Goal: Information Seeking & Learning: Learn about a topic

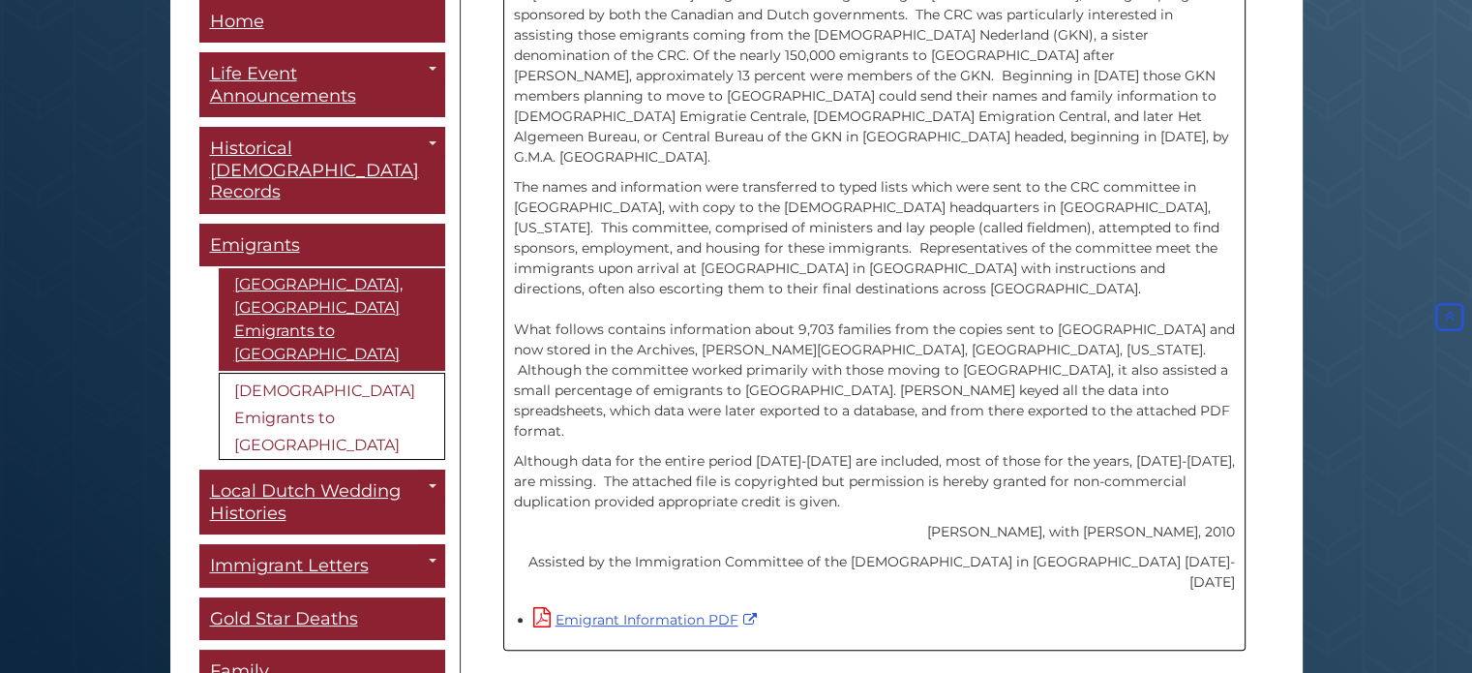
scroll to position [667, 0]
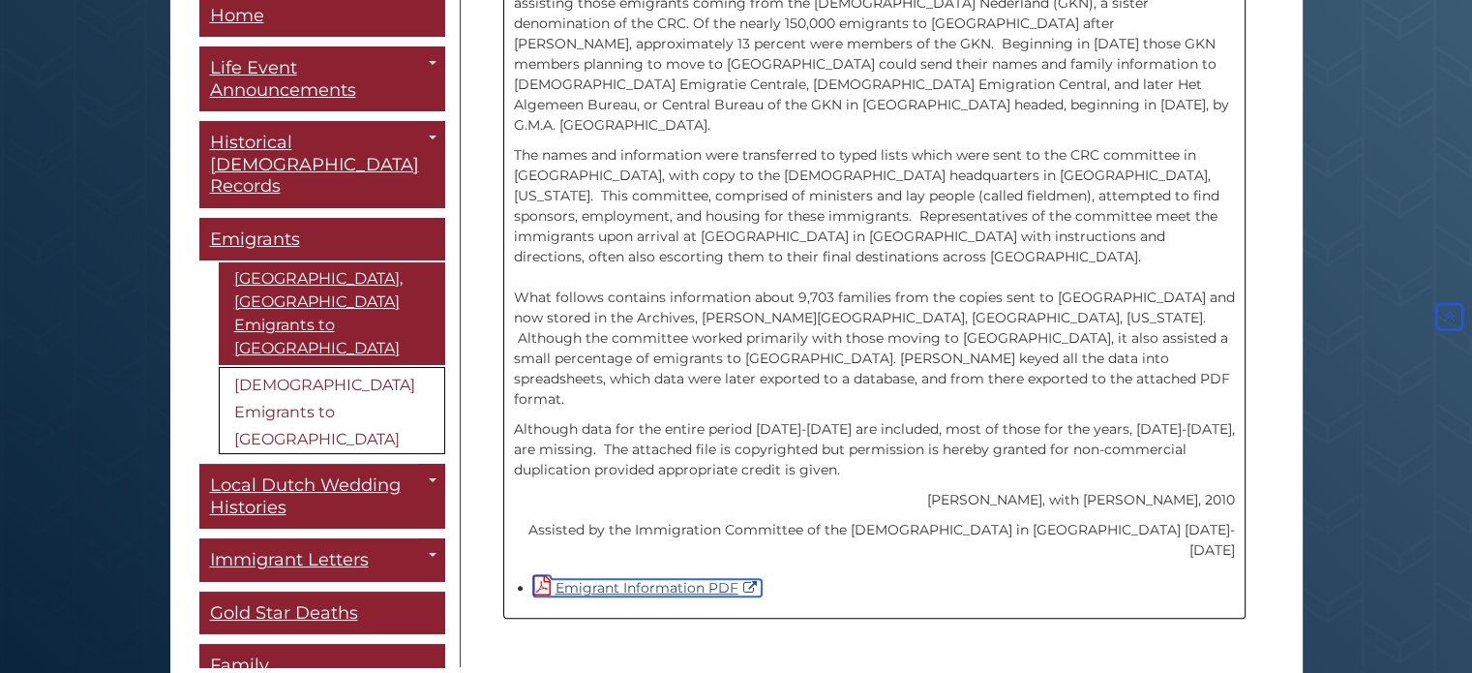
click at [642, 579] on link "Emigrant Information PDF" at bounding box center [647, 587] width 228 height 17
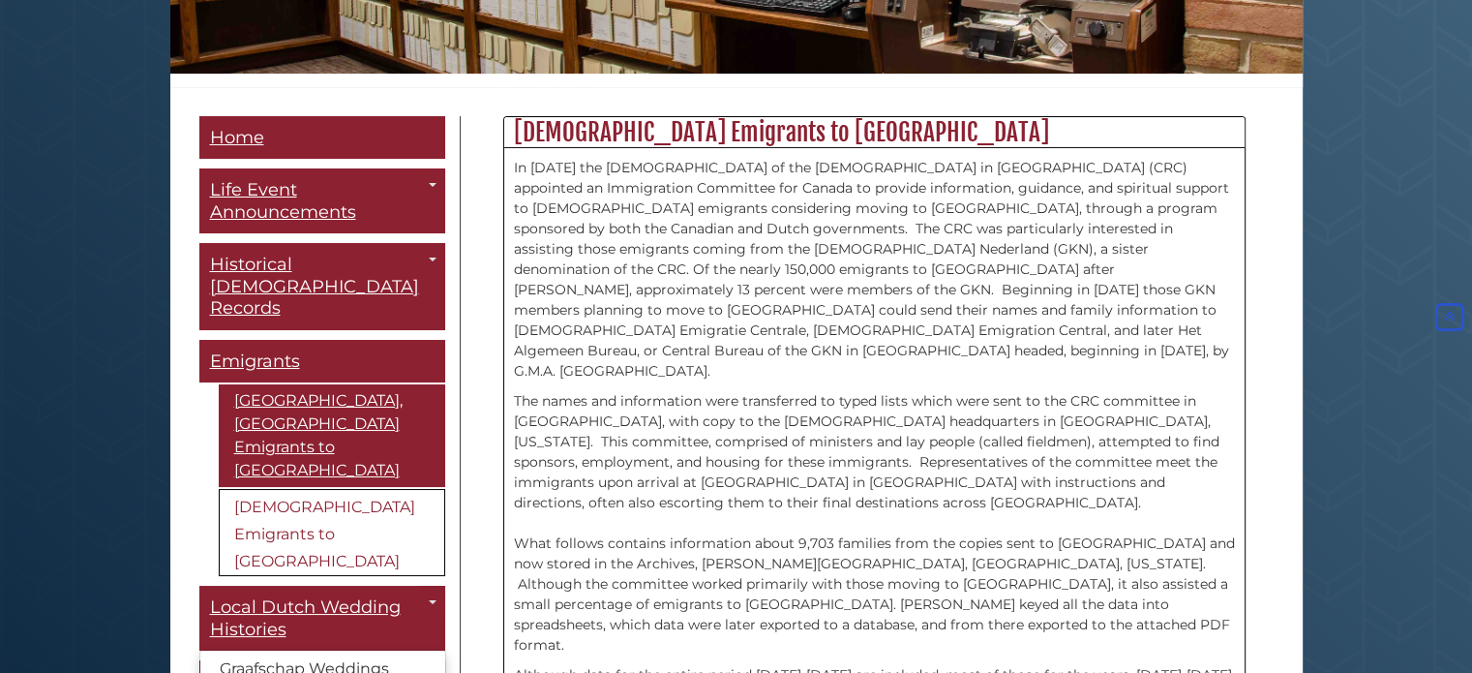
scroll to position [376, 0]
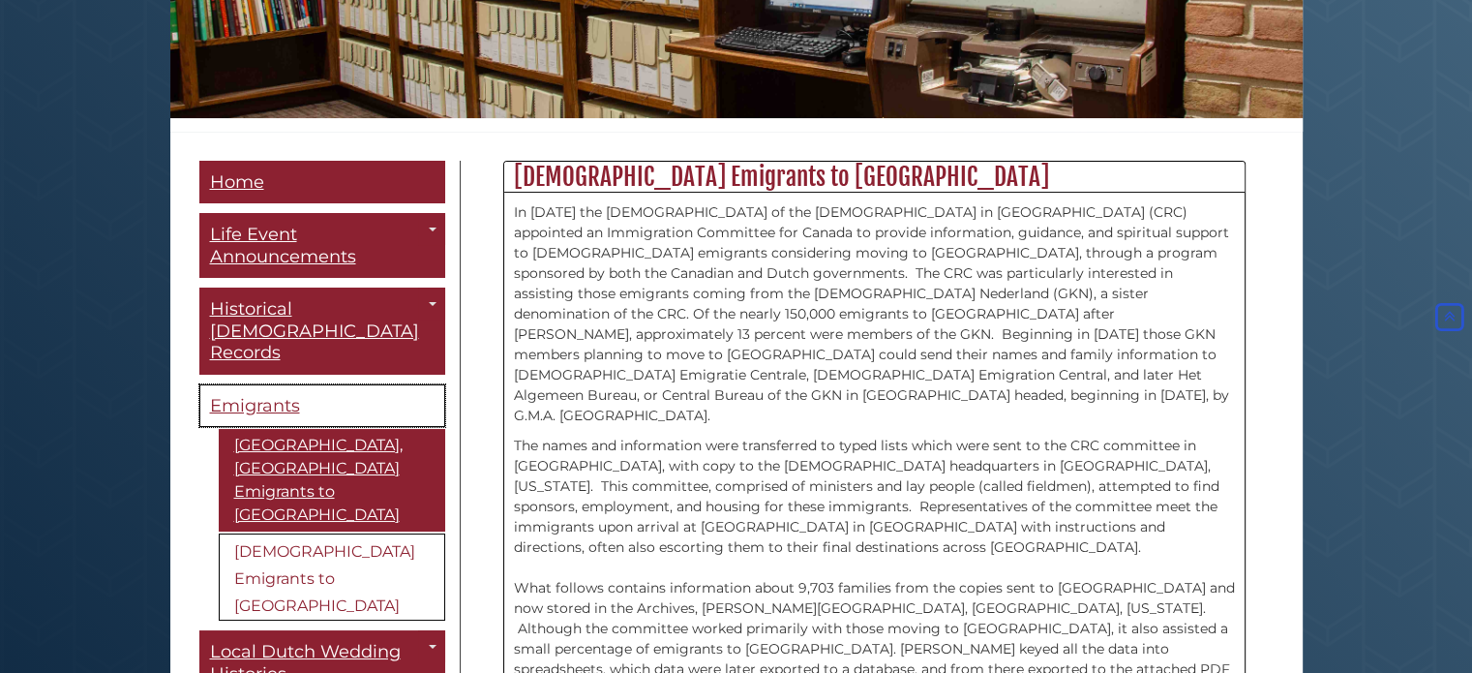
click at [259, 395] on span "Emigrants" at bounding box center [255, 405] width 90 height 21
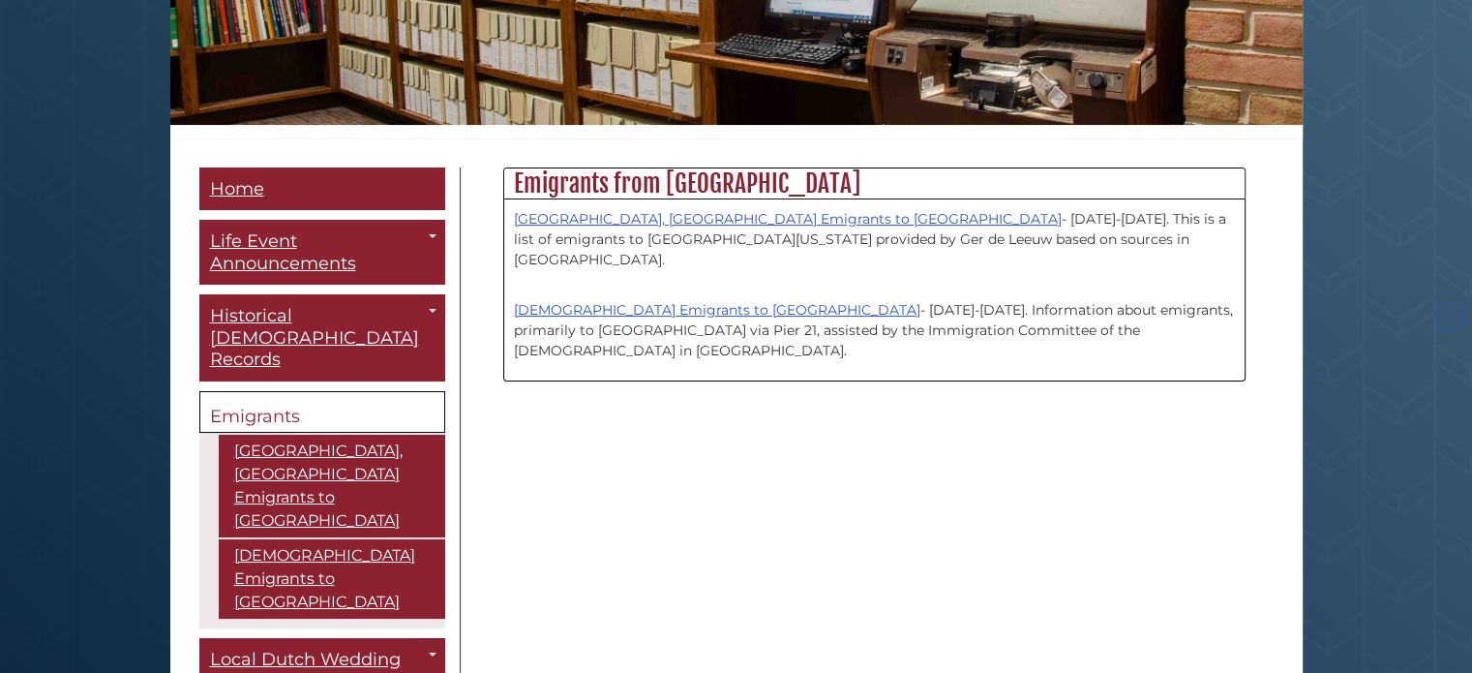
scroll to position [387, 0]
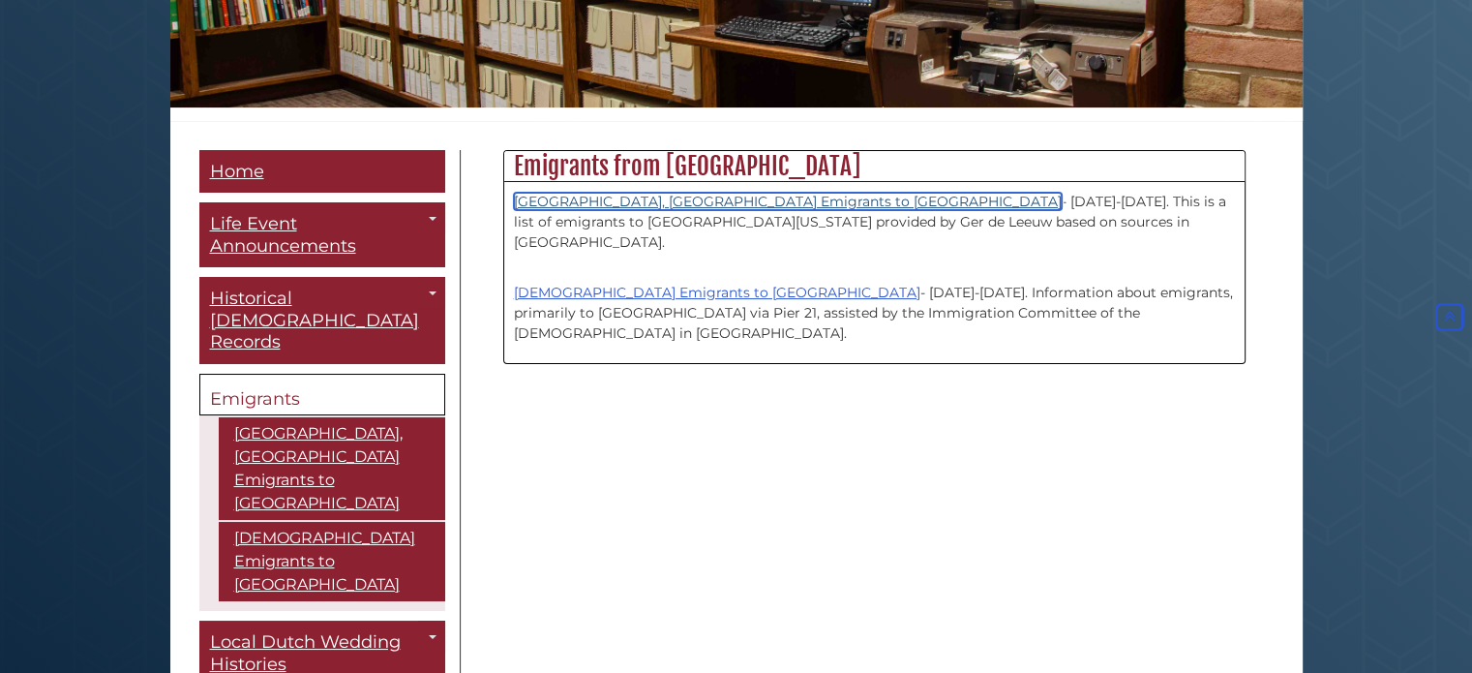
click at [628, 200] on link "[GEOGRAPHIC_DATA], [GEOGRAPHIC_DATA] Emigrants to [GEOGRAPHIC_DATA]" at bounding box center [788, 201] width 548 height 17
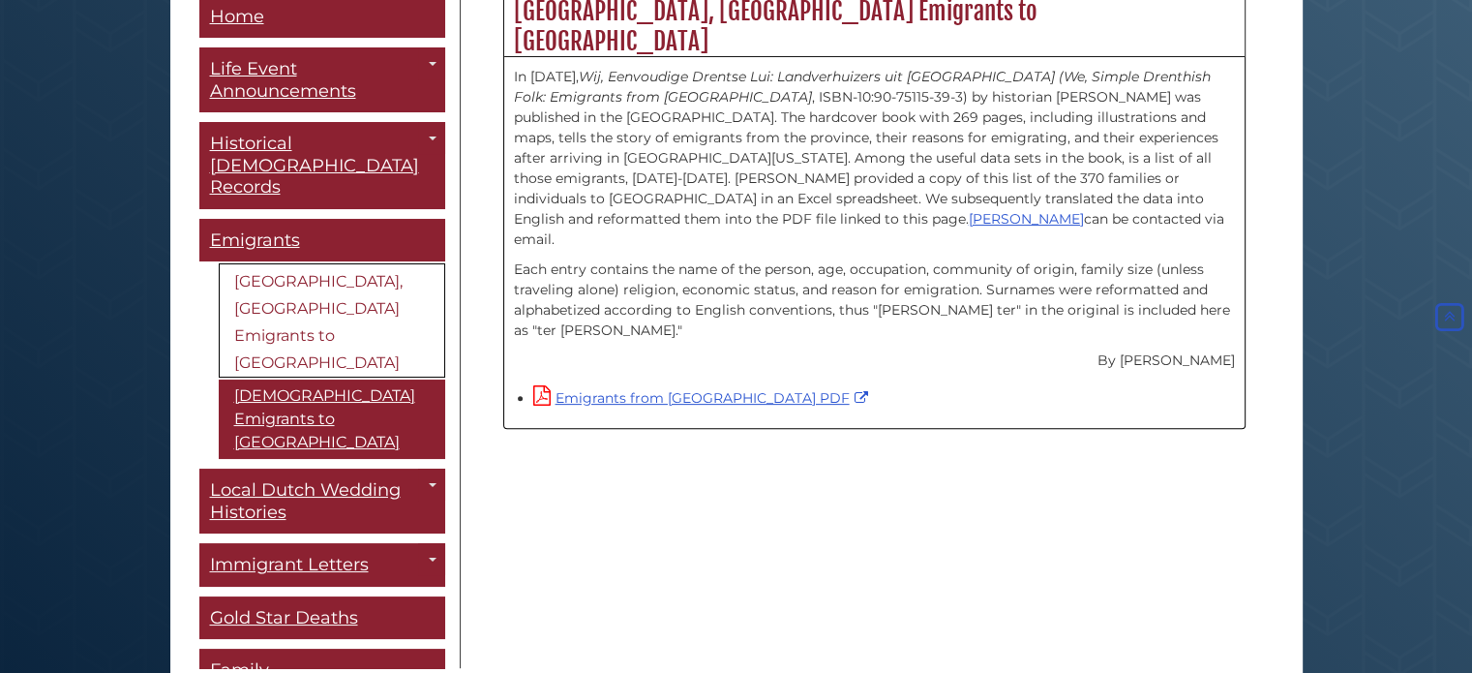
scroll to position [624, 0]
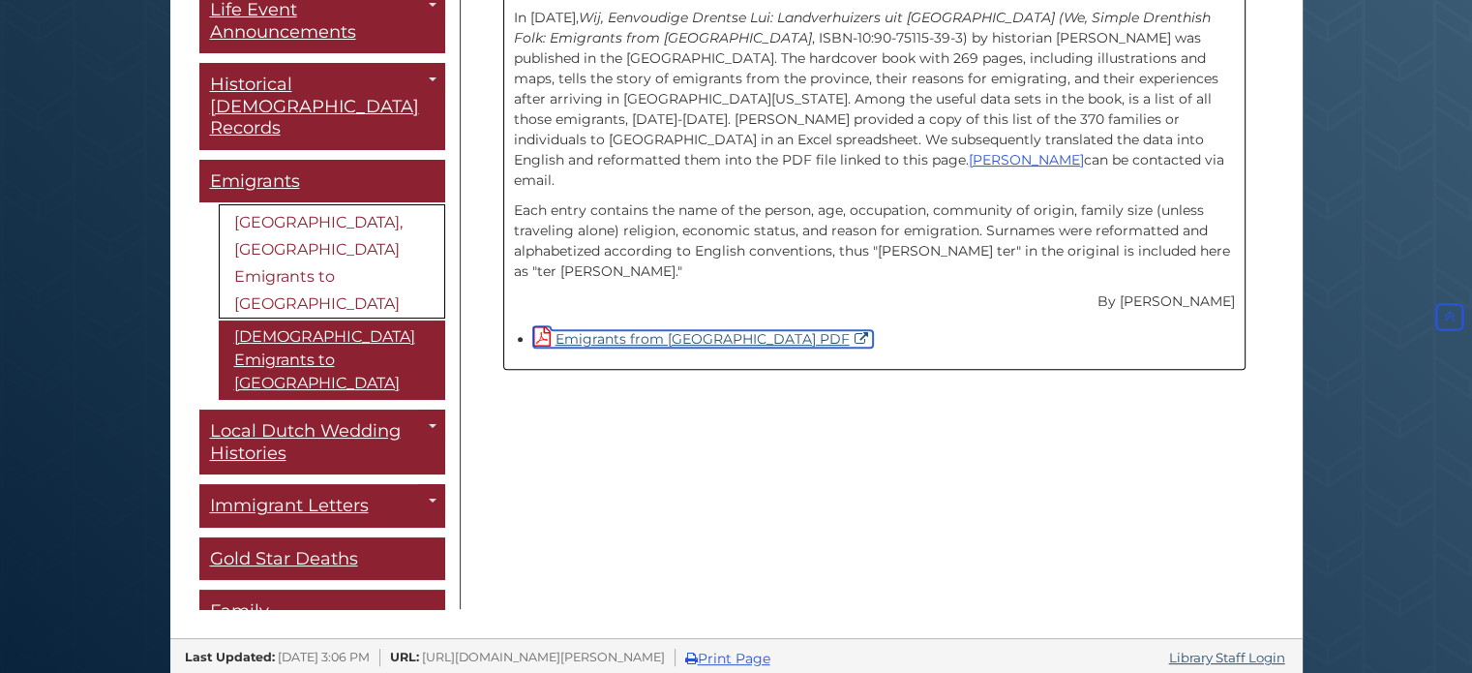
click at [676, 330] on link "Emigrants from Drenthe PDF" at bounding box center [703, 338] width 340 height 17
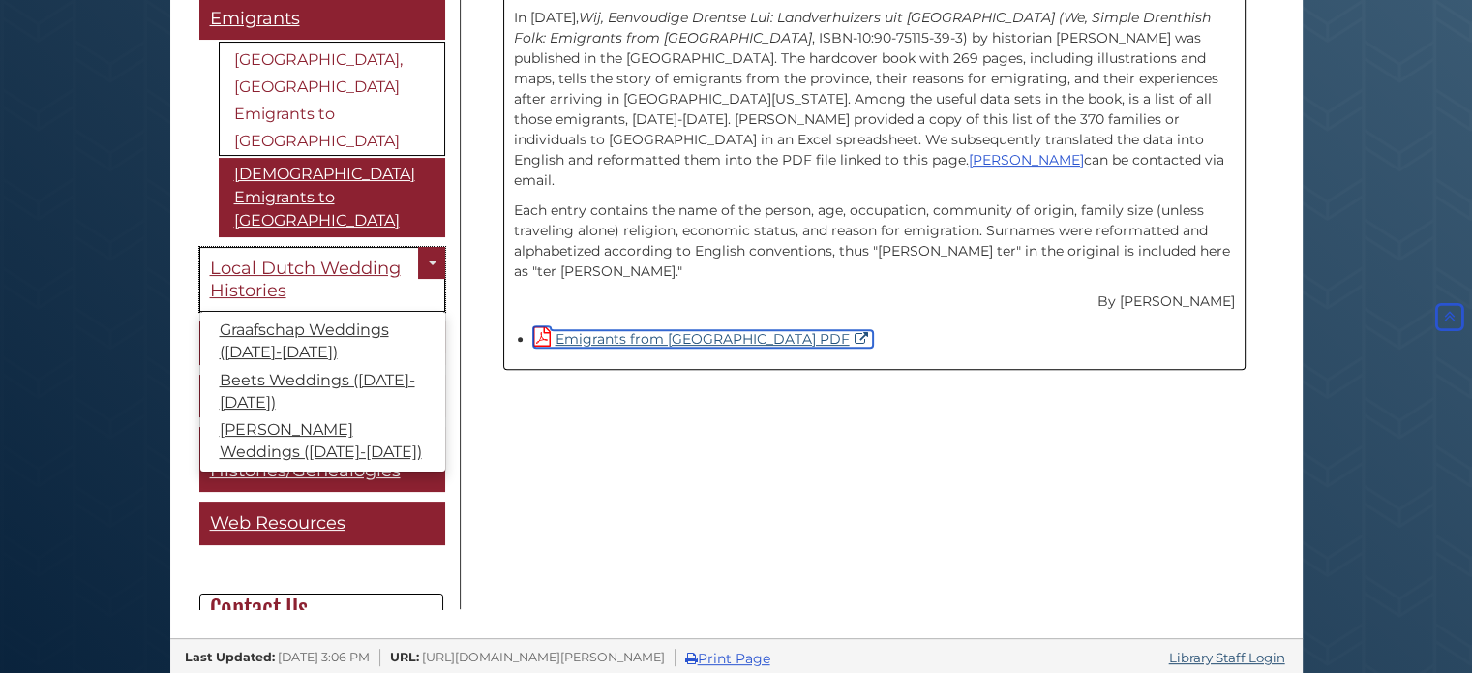
scroll to position [194, 0]
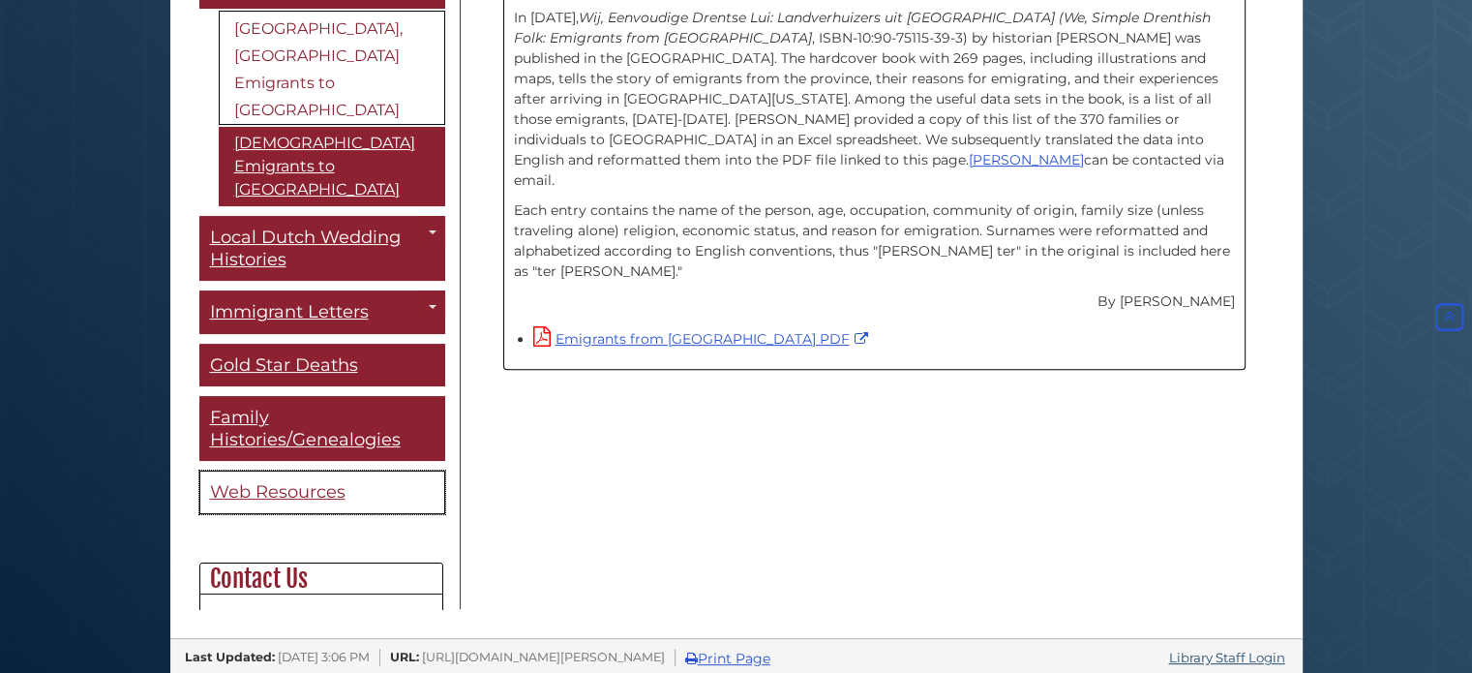
click at [263, 481] on span "Web Resources" at bounding box center [277, 491] width 135 height 21
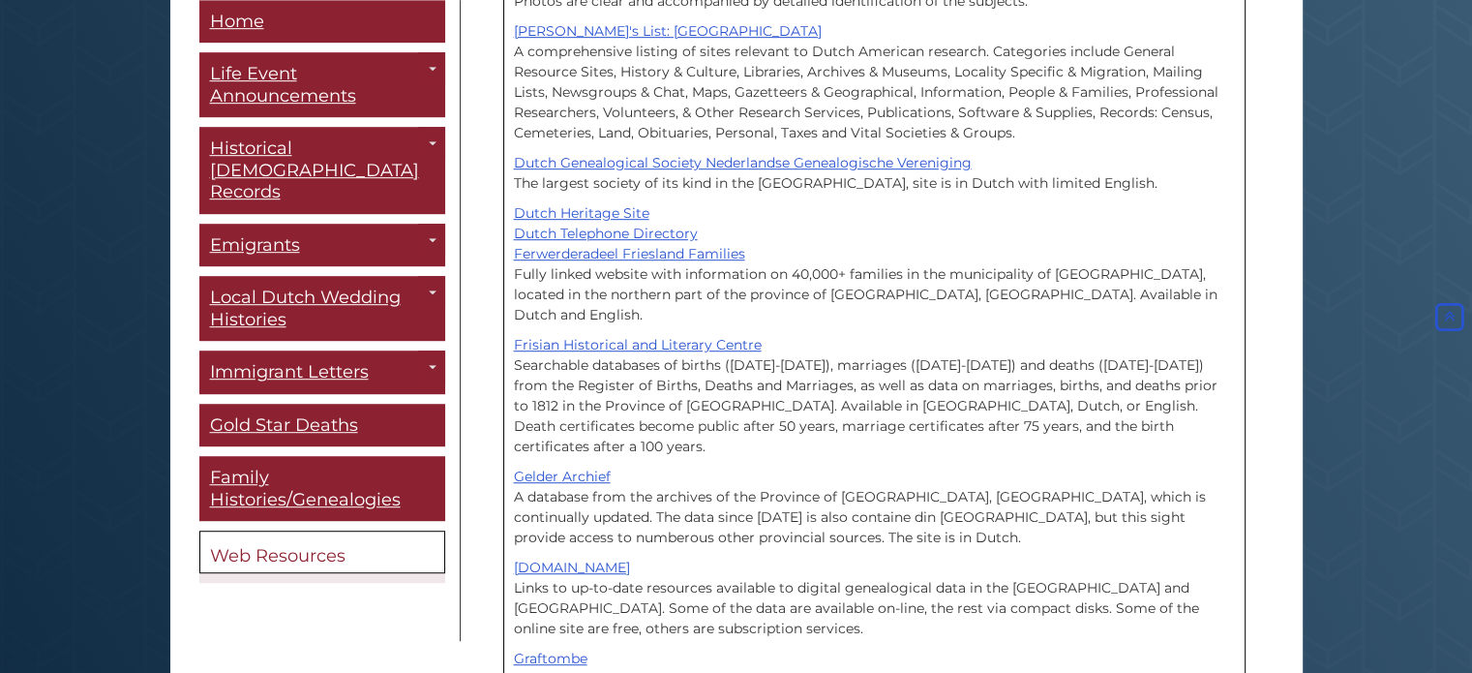
scroll to position [1161, 0]
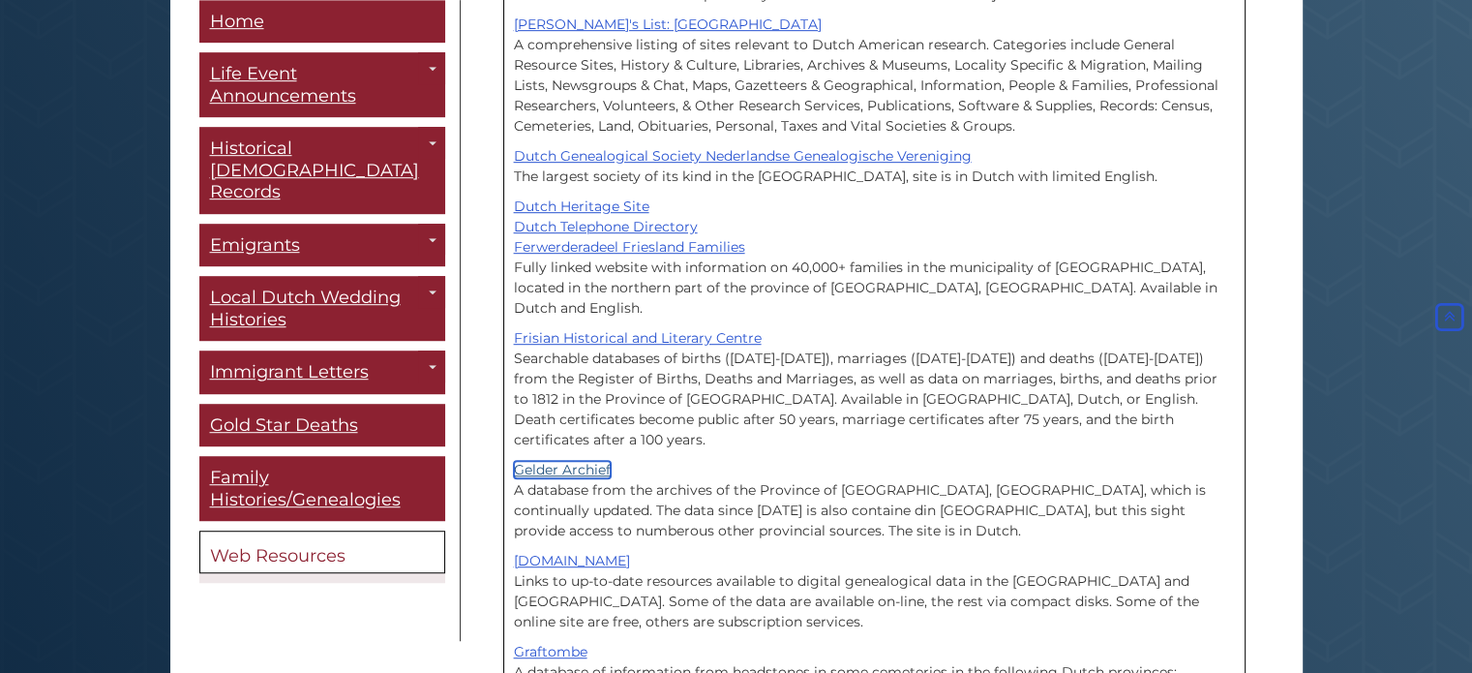
click at [558, 461] on link "Gelder Archief" at bounding box center [562, 469] width 97 height 17
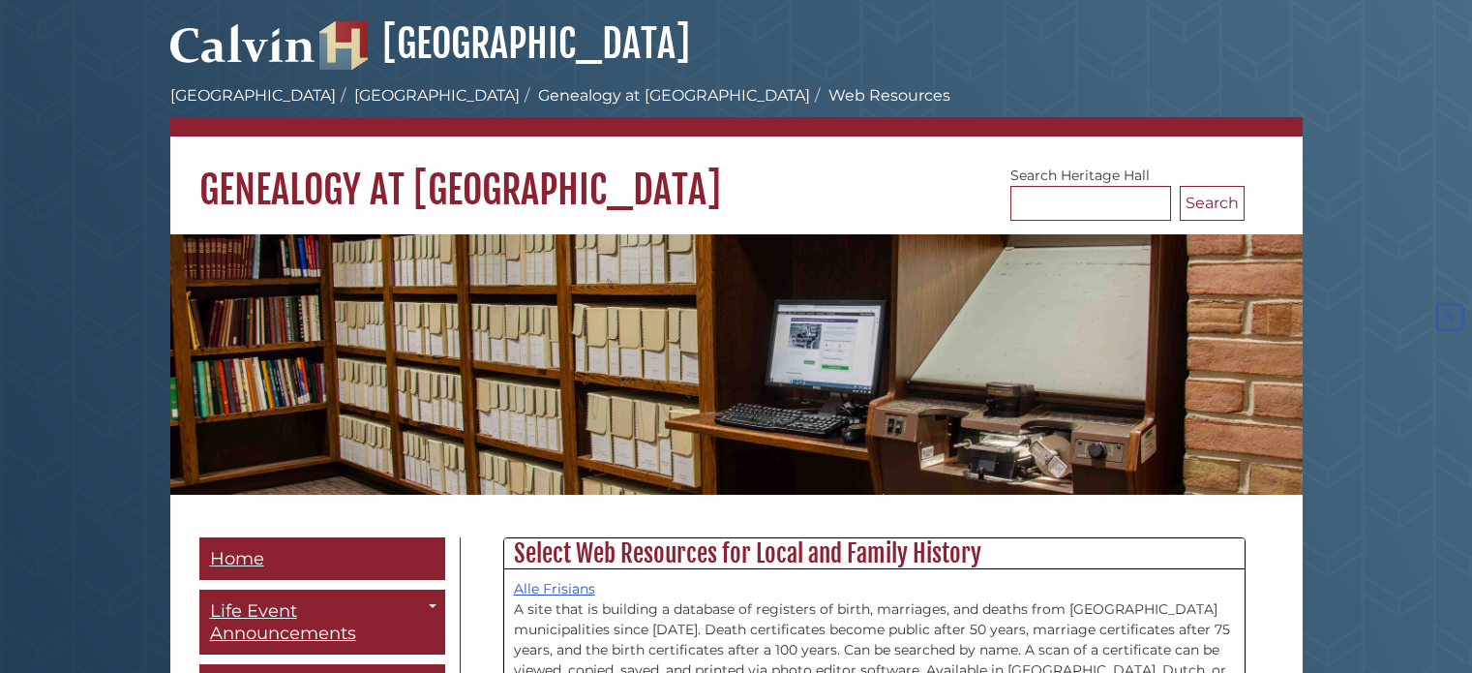
scroll to position [1161, 0]
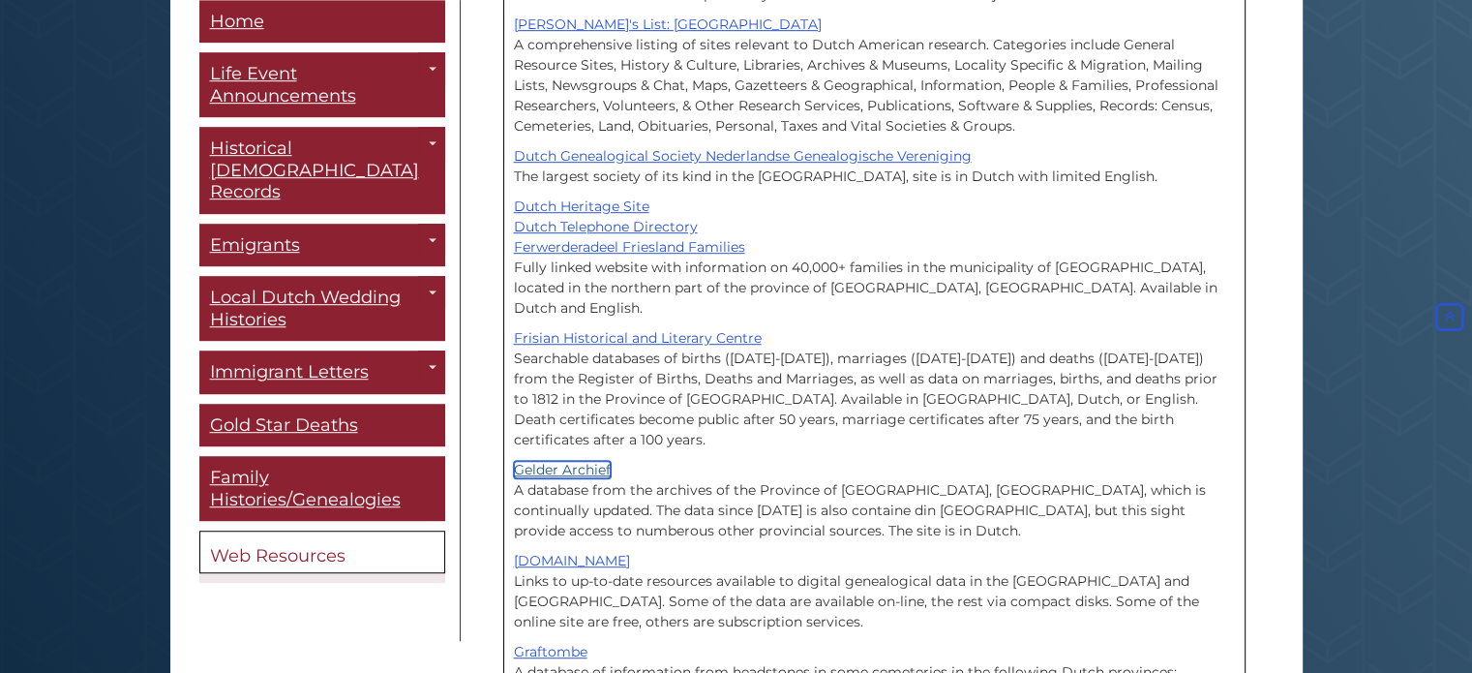
click at [583, 461] on link "Gelder Archief" at bounding box center [562, 469] width 97 height 17
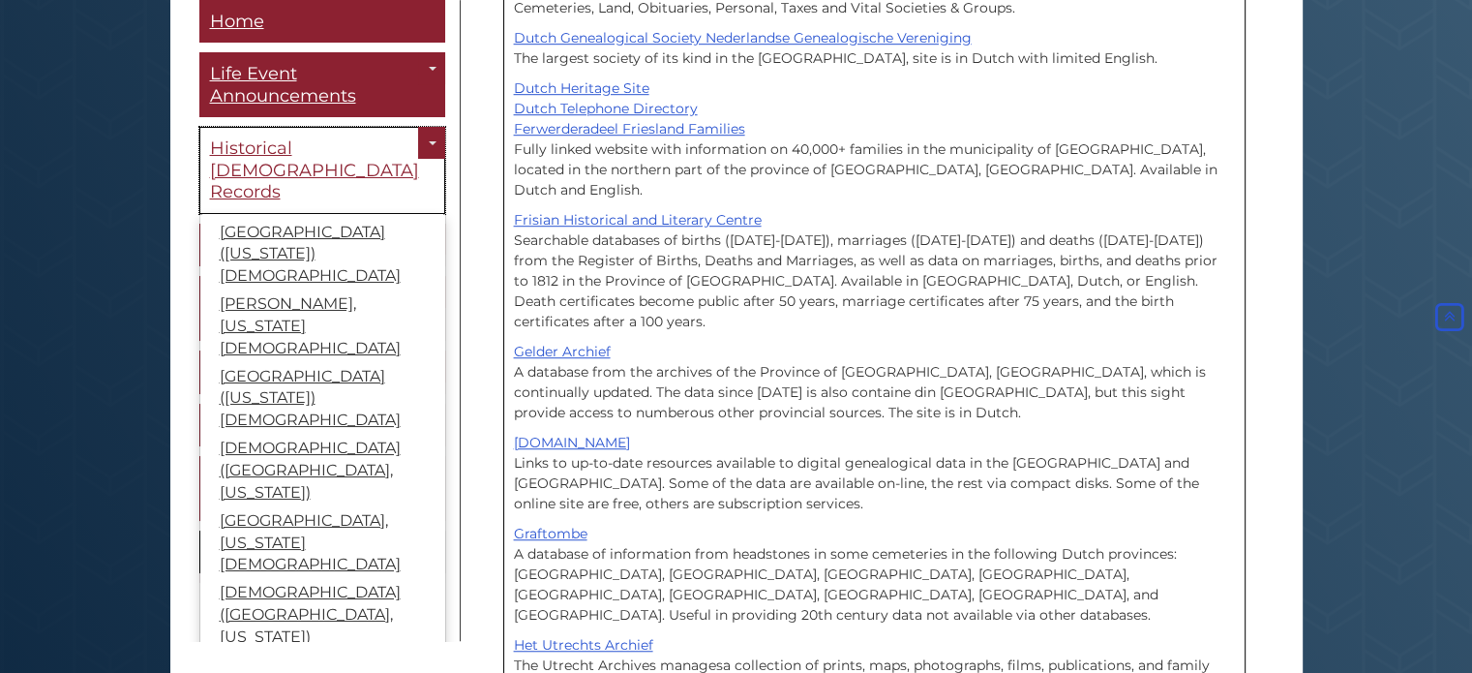
scroll to position [1161, 0]
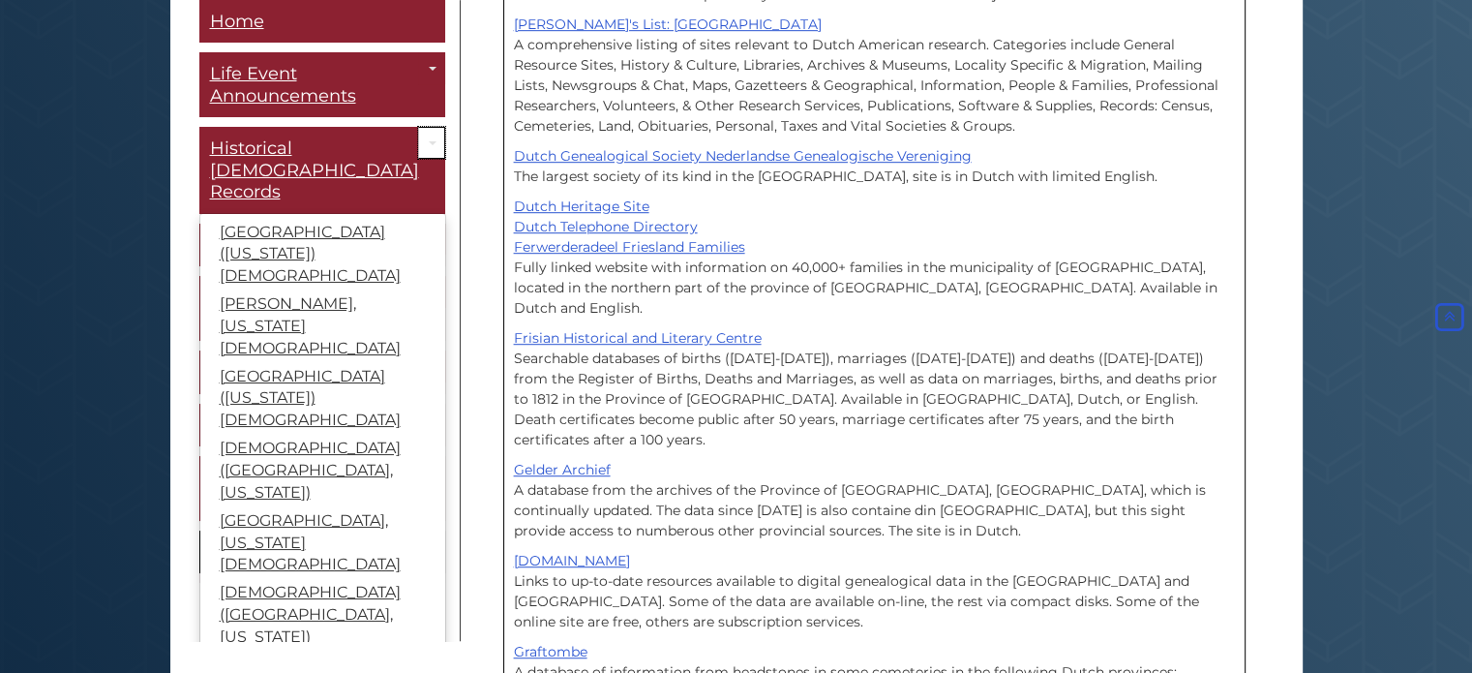
click at [422, 146] on link "Toggle Dropdown" at bounding box center [431, 144] width 27 height 32
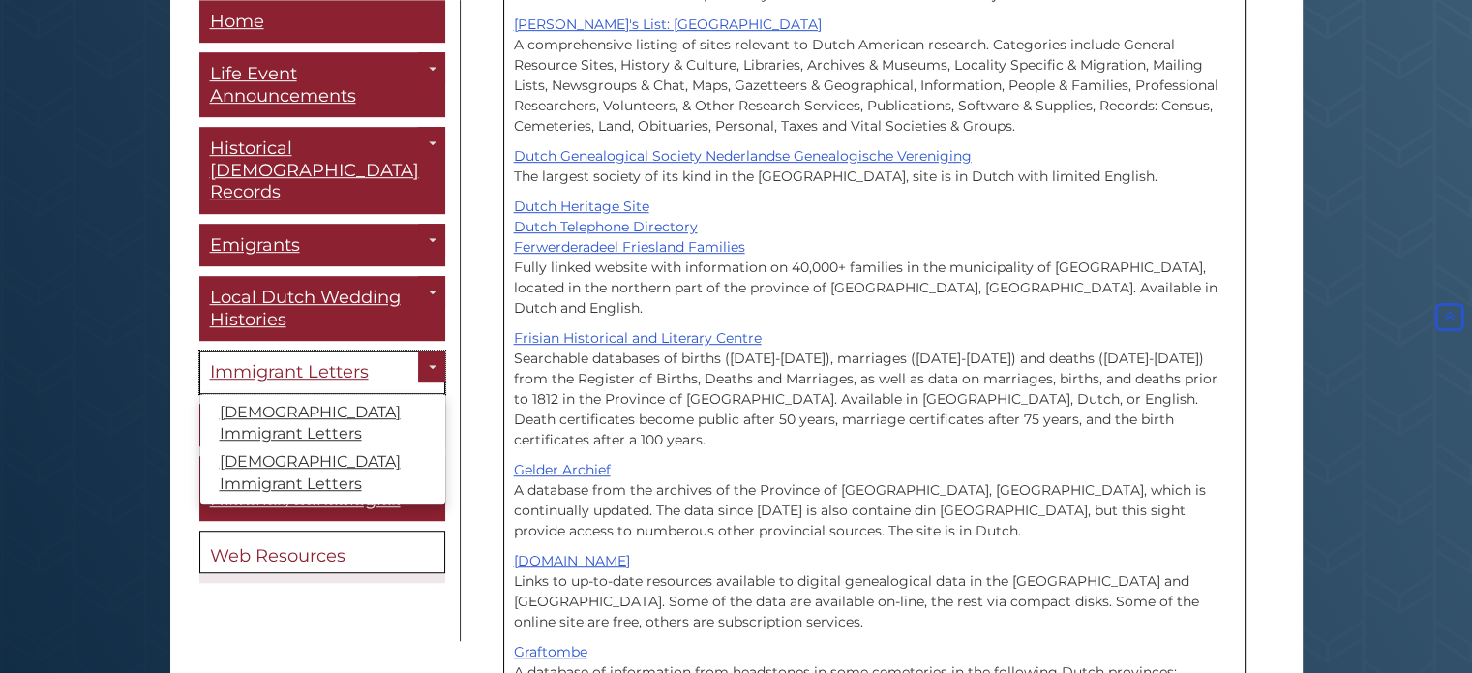
click at [298, 362] on span "Immigrant Letters" at bounding box center [289, 372] width 159 height 21
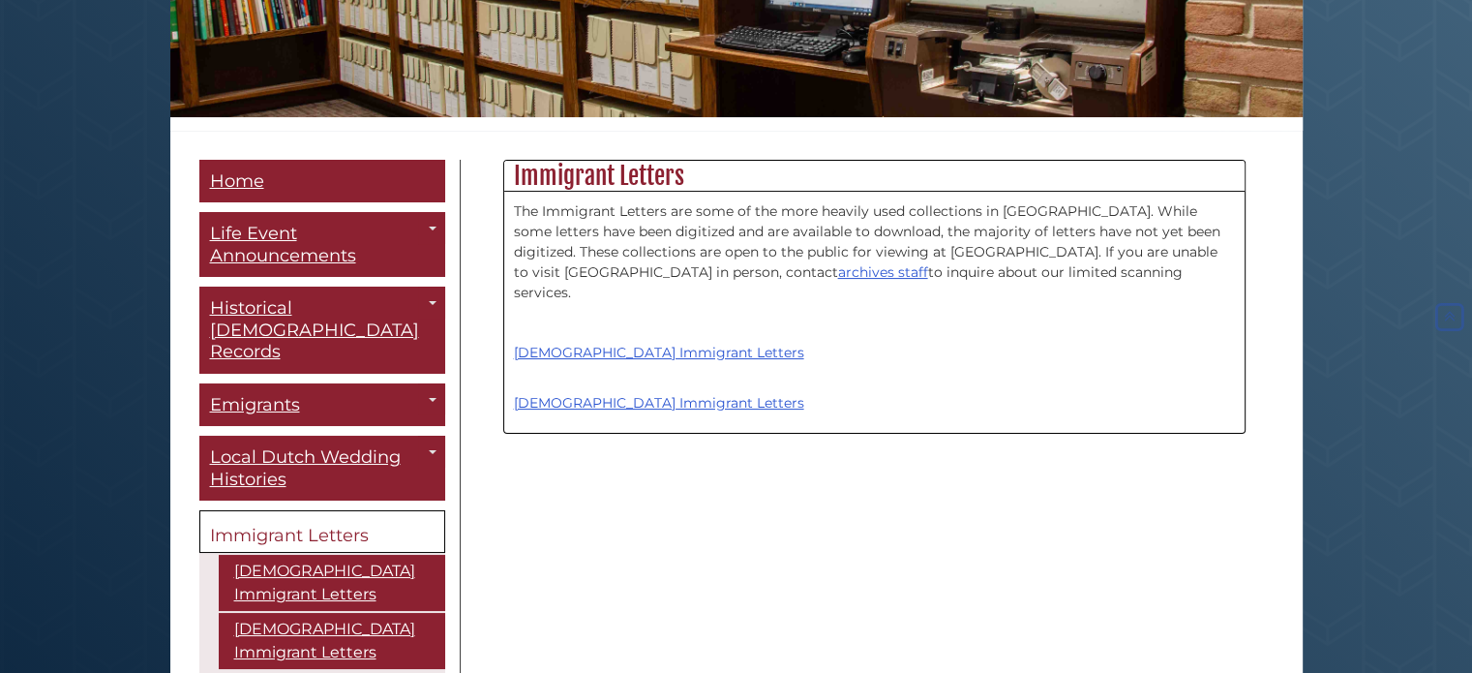
scroll to position [387, 0]
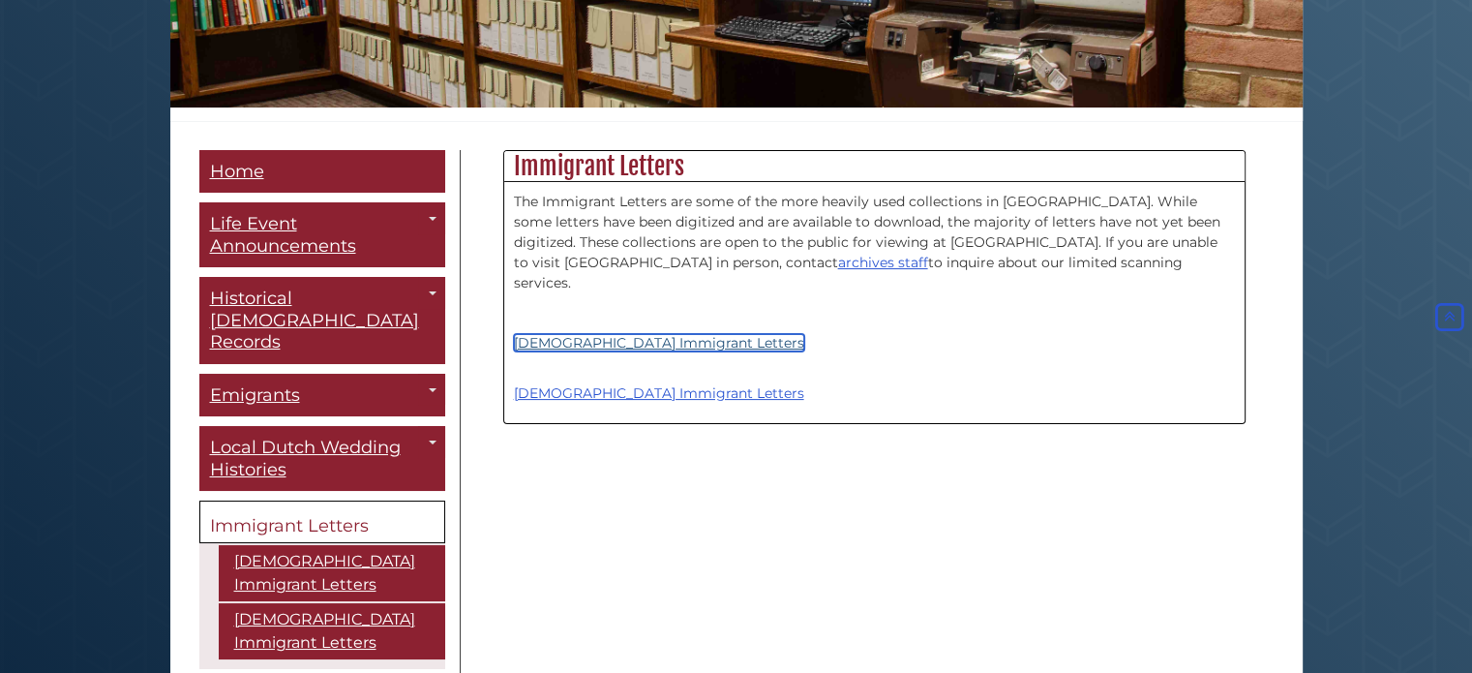
click at [611, 334] on link "[DEMOGRAPHIC_DATA] Immigrant Letters" at bounding box center [659, 342] width 290 height 17
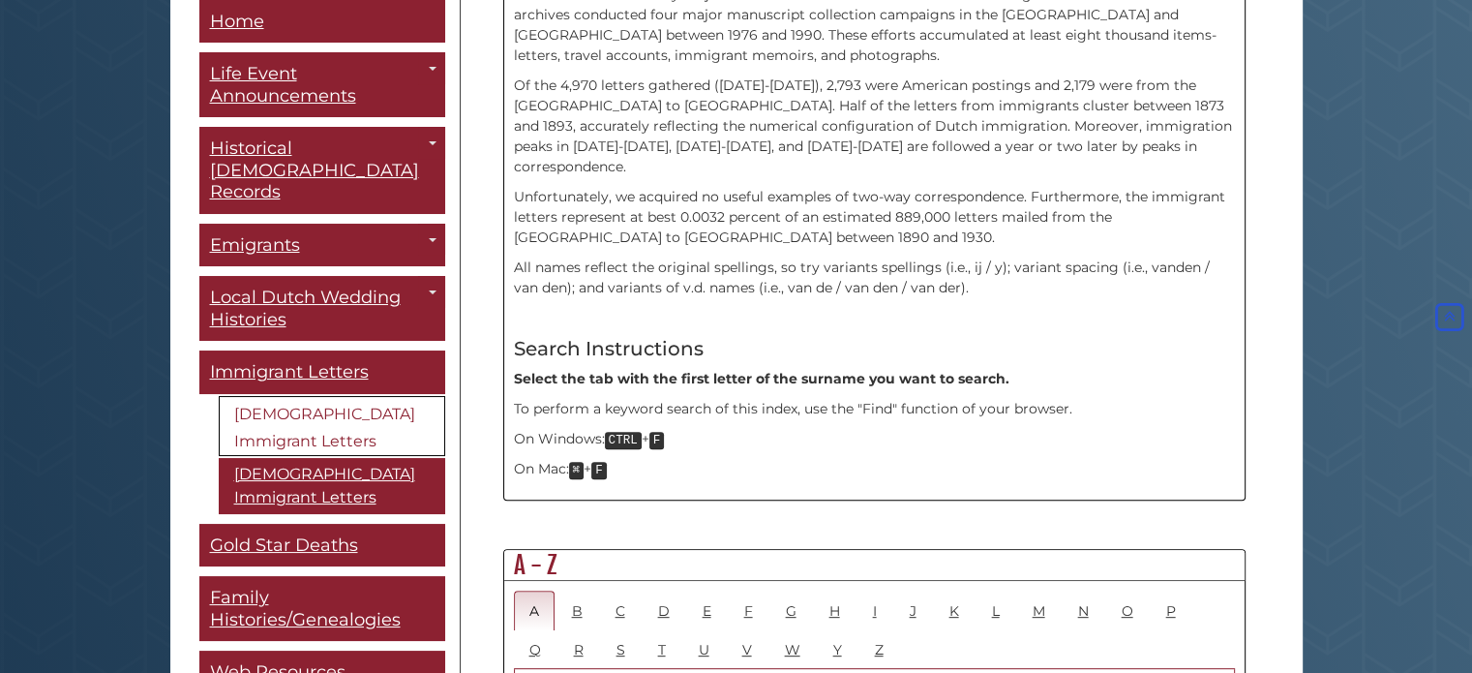
scroll to position [774, 0]
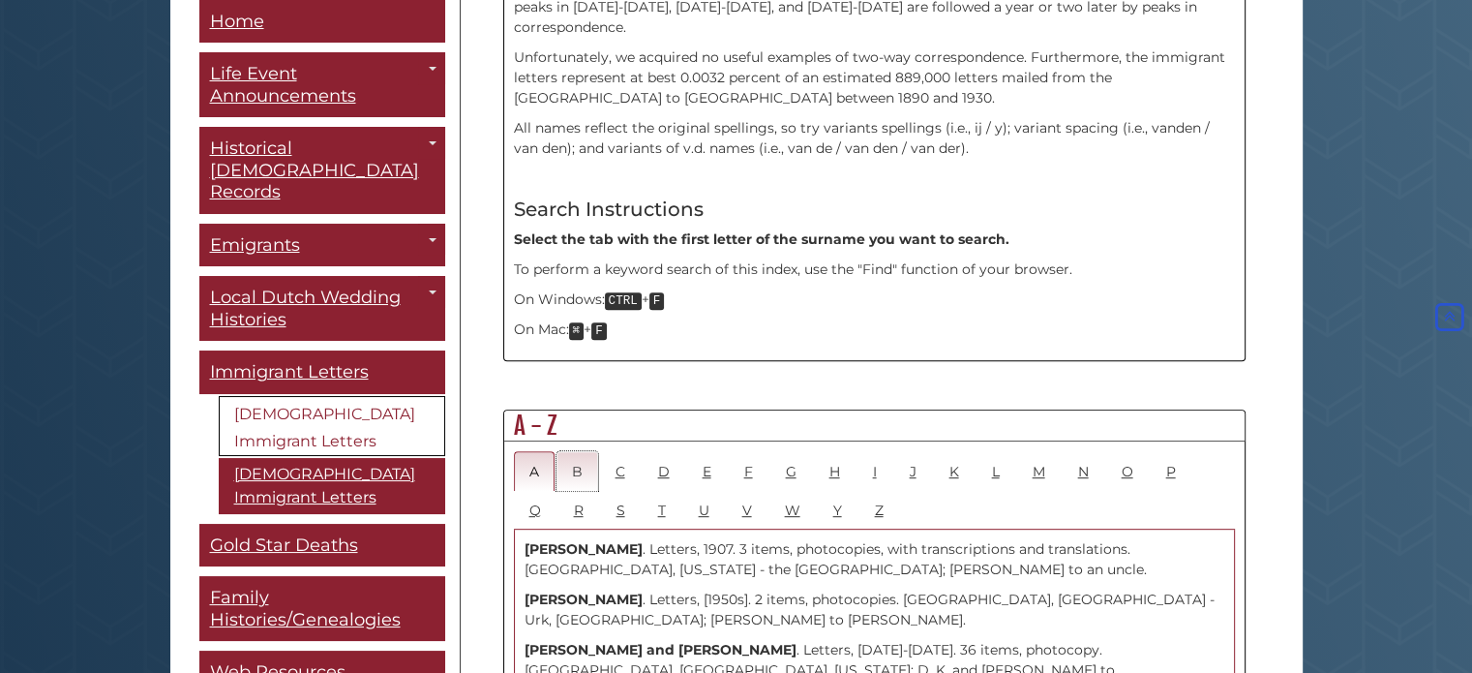
click at [575, 451] on link "B" at bounding box center [577, 471] width 42 height 40
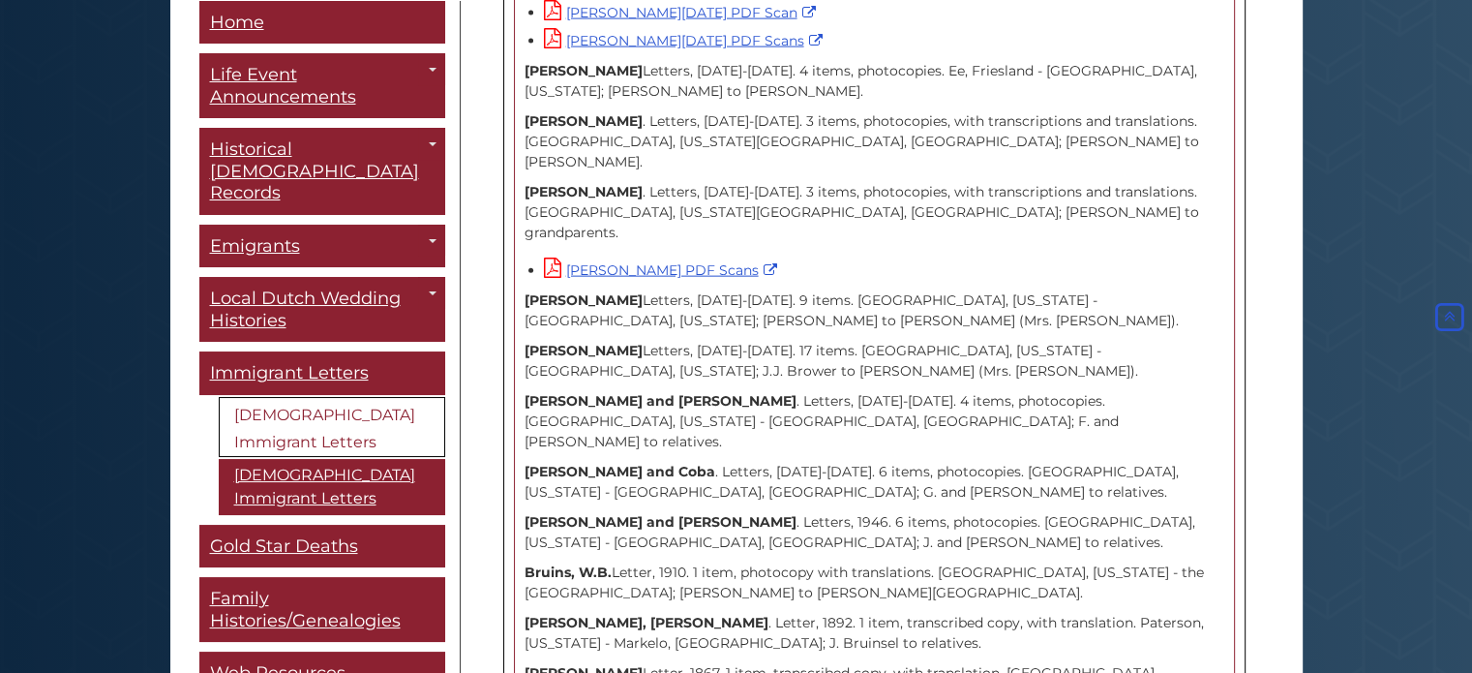
scroll to position [11613, 0]
